Goal: Understand process/instructions: Learn how to perform a task or action

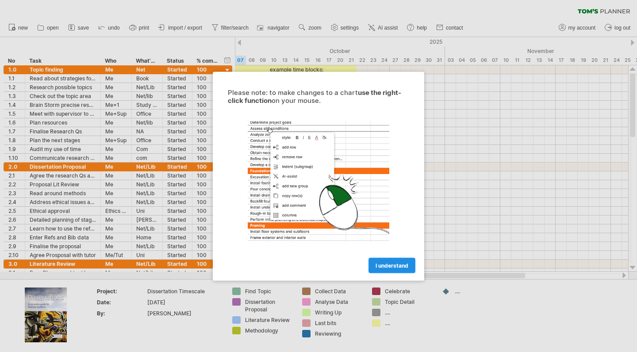
click at [379, 262] on span "I understand" at bounding box center [391, 265] width 33 height 7
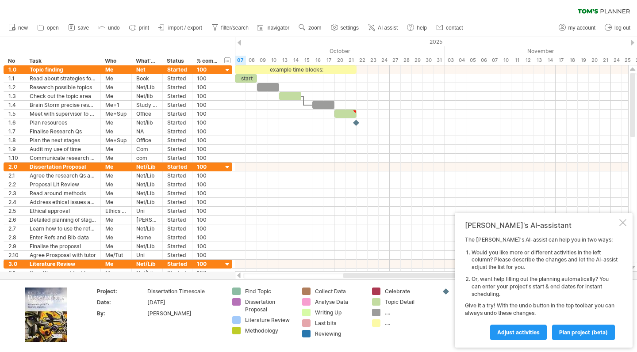
click at [256, 305] on div "Dissertation Proposal" at bounding box center [269, 305] width 48 height 15
click at [233, 302] on div "Trying to reach [DOMAIN_NAME] Connected again... 0% clear filter new *" at bounding box center [318, 176] width 637 height 352
click at [239, 302] on div "Trying to reach [DOMAIN_NAME] Connected again... 0% clear filter new *" at bounding box center [318, 176] width 637 height 352
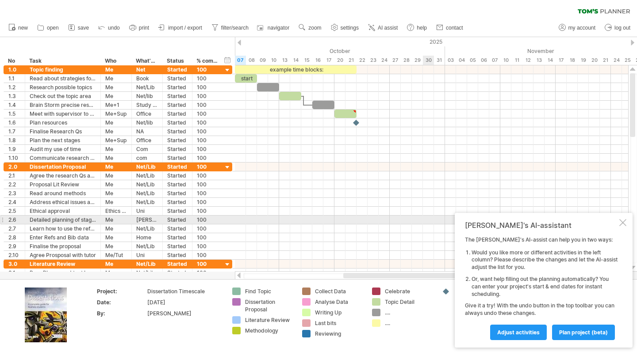
click at [620, 223] on div at bounding box center [622, 222] width 7 height 7
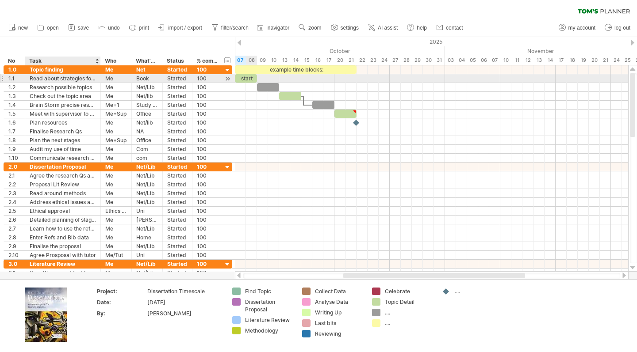
click at [82, 79] on div "Read about strategies for finding a topic" at bounding box center [63, 78] width 66 height 8
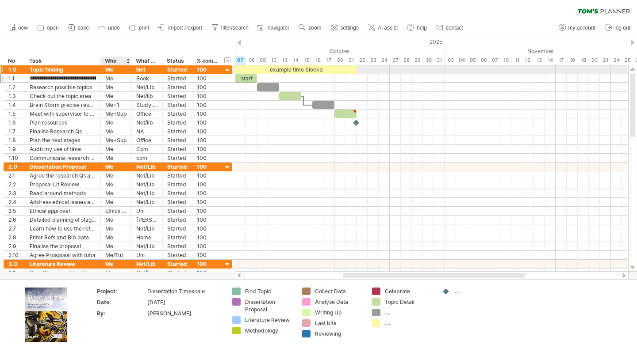
click at [117, 69] on div "Me" at bounding box center [116, 69] width 22 height 8
click at [114, 70] on input "**" at bounding box center [116, 69] width 22 height 8
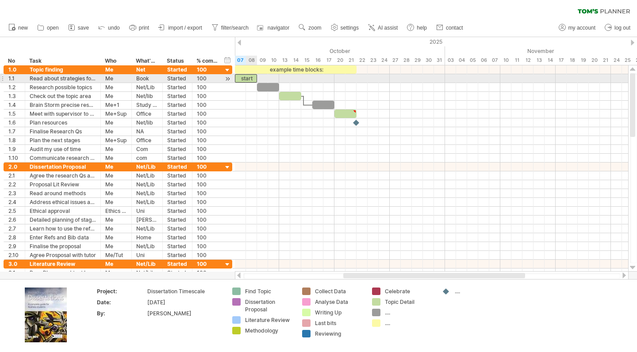
click at [247, 79] on div "start" at bounding box center [246, 78] width 22 height 8
drag, startPoint x: 256, startPoint y: 78, endPoint x: 330, endPoint y: 78, distance: 73.4
click at [330, 78] on span at bounding box center [329, 78] width 4 height 8
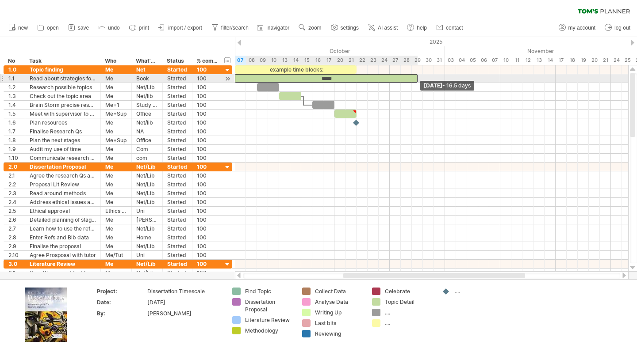
drag, startPoint x: 329, startPoint y: 78, endPoint x: 417, endPoint y: 78, distance: 88.0
click at [417, 78] on span at bounding box center [418, 78] width 4 height 8
